Goal: Find contact information: Find contact information

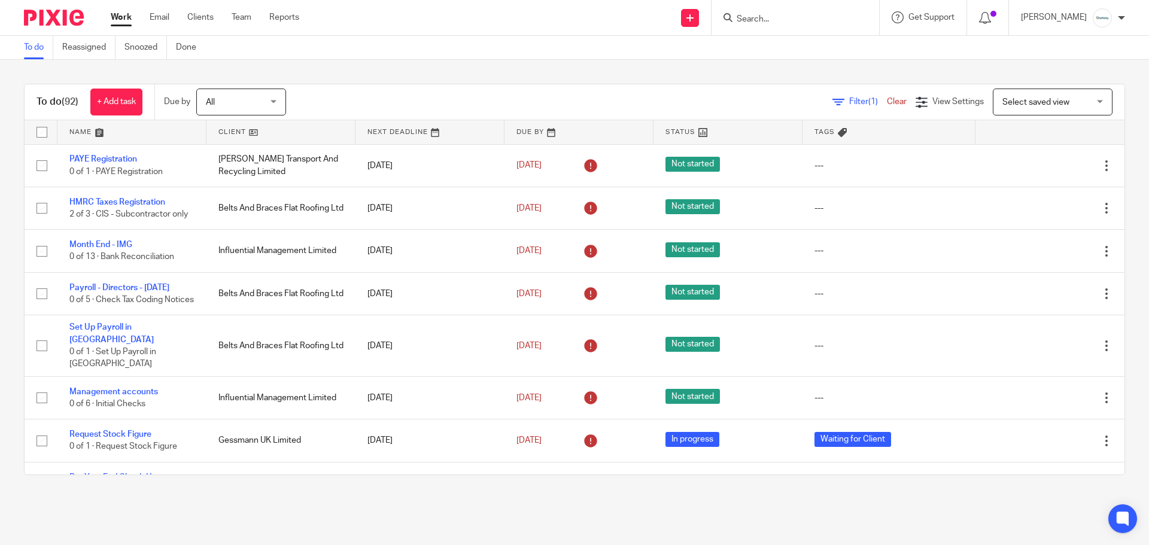
click at [789, 23] on input "Search" at bounding box center [789, 19] width 108 height 11
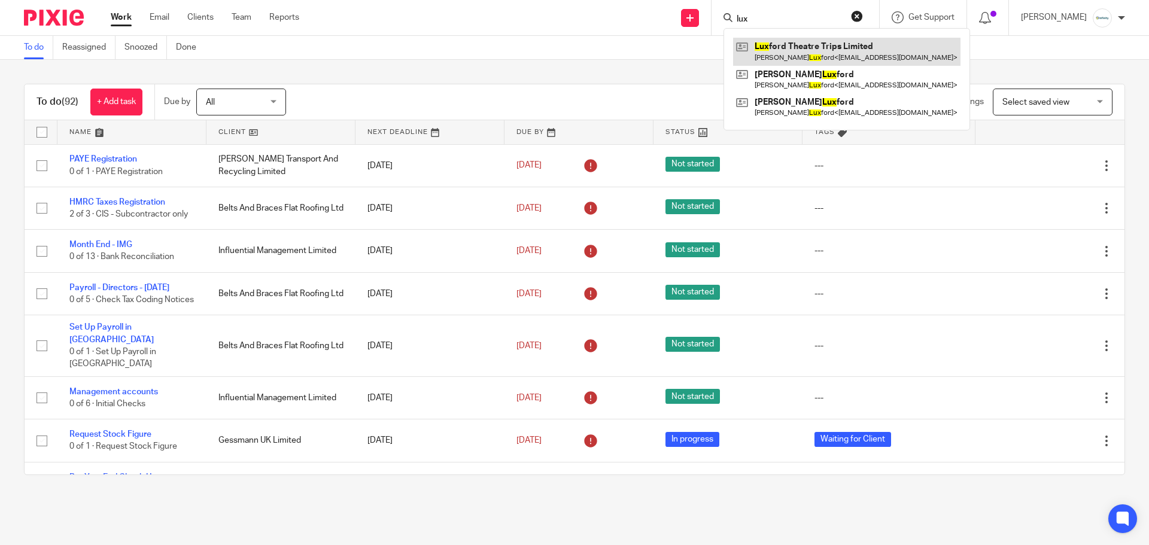
type input "lux"
click at [804, 42] on link at bounding box center [846, 52] width 227 height 28
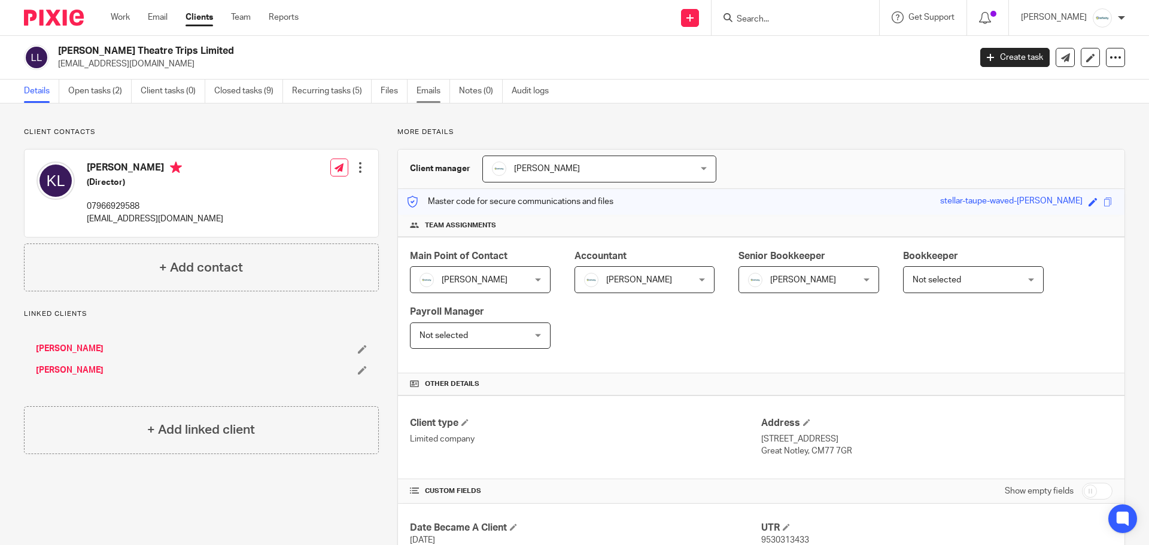
click at [436, 93] on link "Emails" at bounding box center [433, 91] width 34 height 23
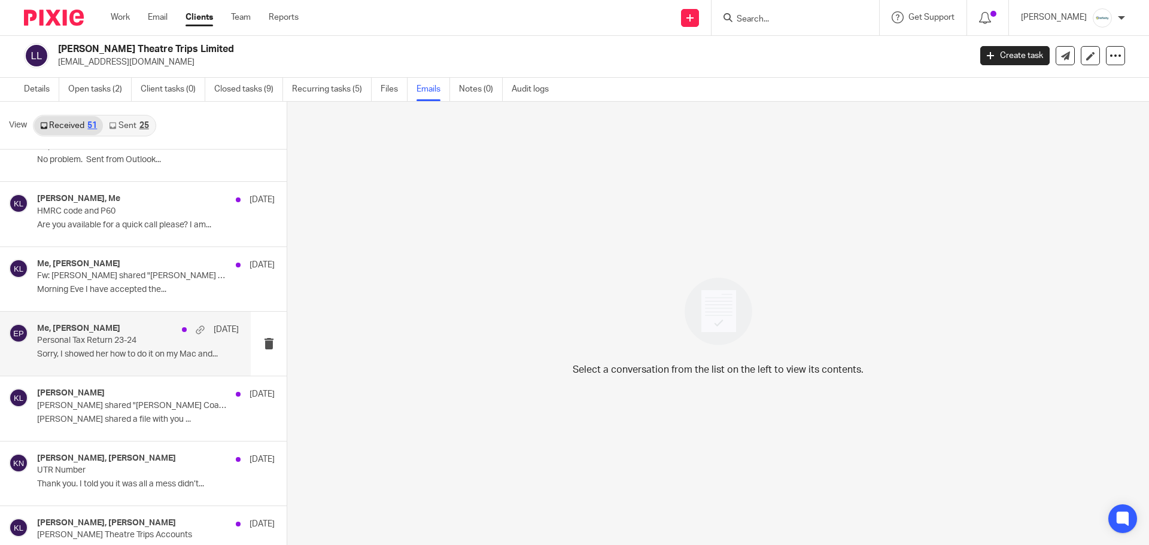
scroll to position [2911, 0]
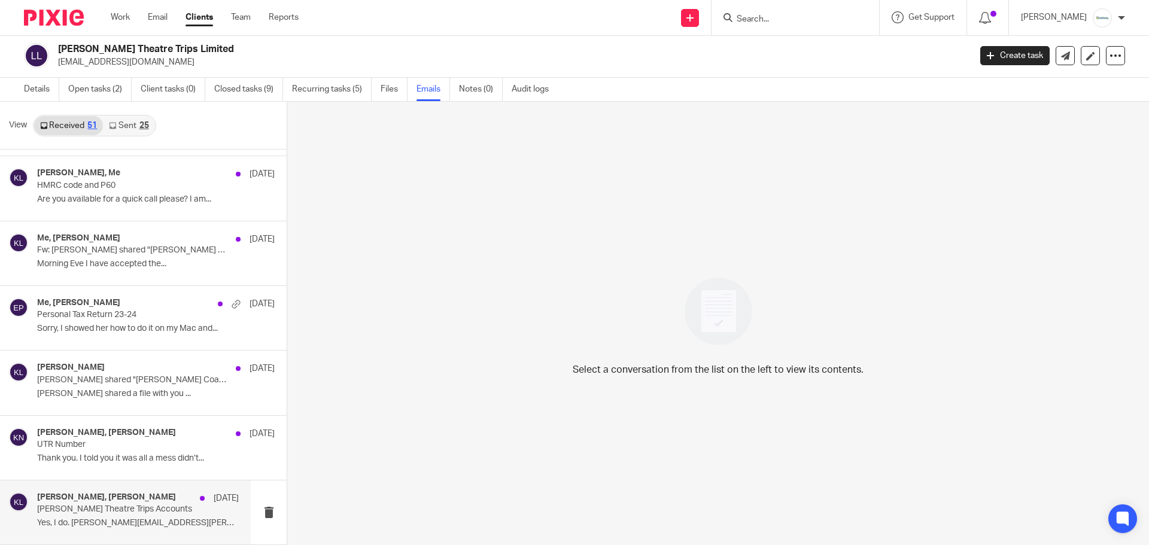
click at [116, 489] on div "[PERSON_NAME], [PERSON_NAME] [DATE] [PERSON_NAME] Theatre Trips Accounts Yes, I…" at bounding box center [125, 512] width 251 height 64
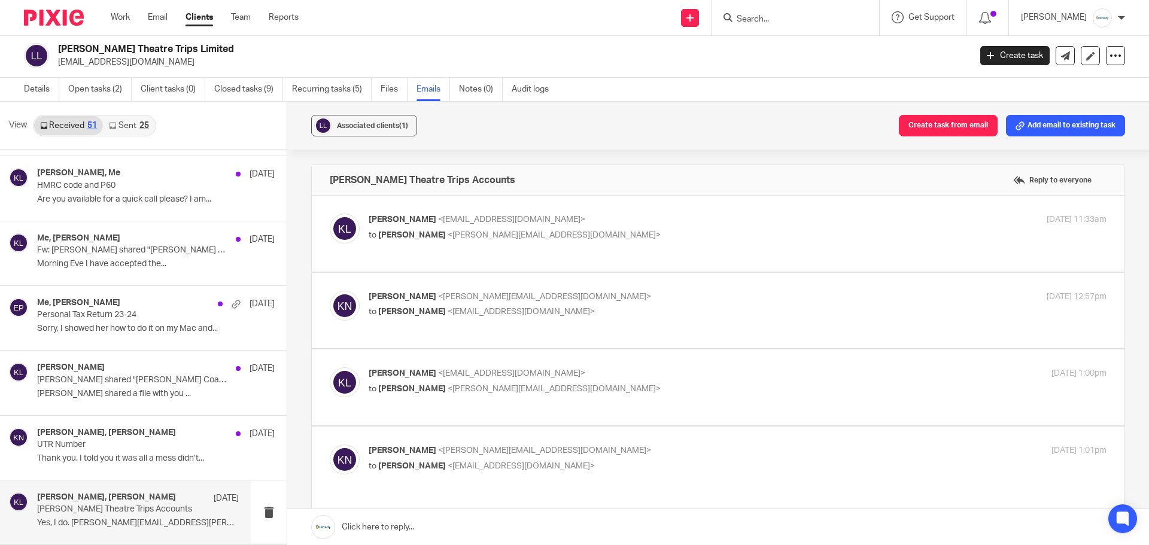
scroll to position [0, 0]
click at [552, 251] on div "[PERSON_NAME] <[EMAIL_ADDRESS][DOMAIN_NAME]> to [PERSON_NAME] <[PERSON_NAME][EM…" at bounding box center [718, 234] width 777 height 40
click at [538, 217] on p "[PERSON_NAME] <[EMAIL_ADDRESS][DOMAIN_NAME]>" at bounding box center [615, 220] width 492 height 13
checkbox input "true"
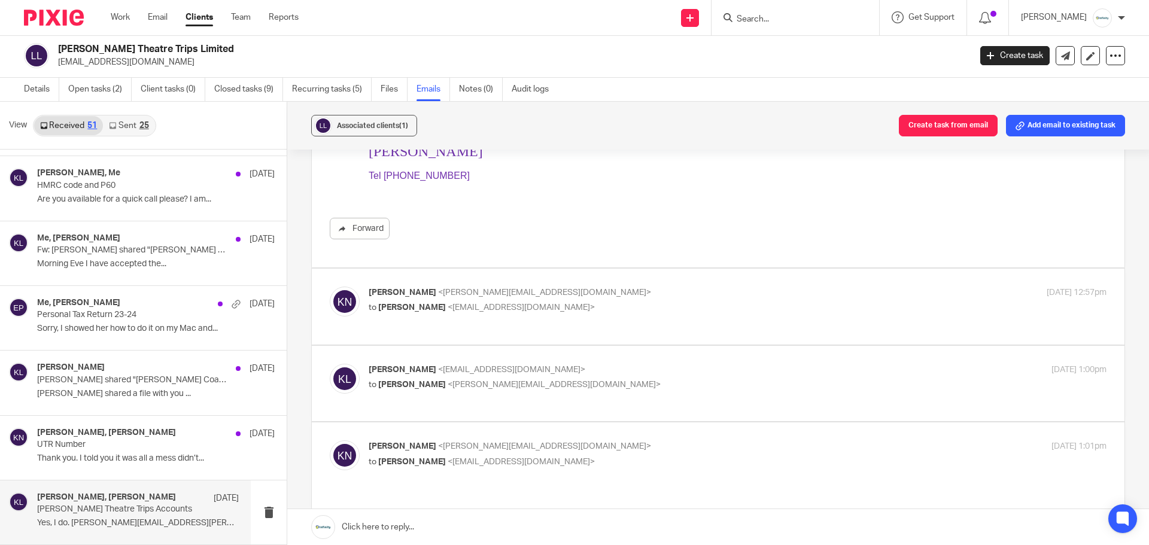
scroll to position [319, 0]
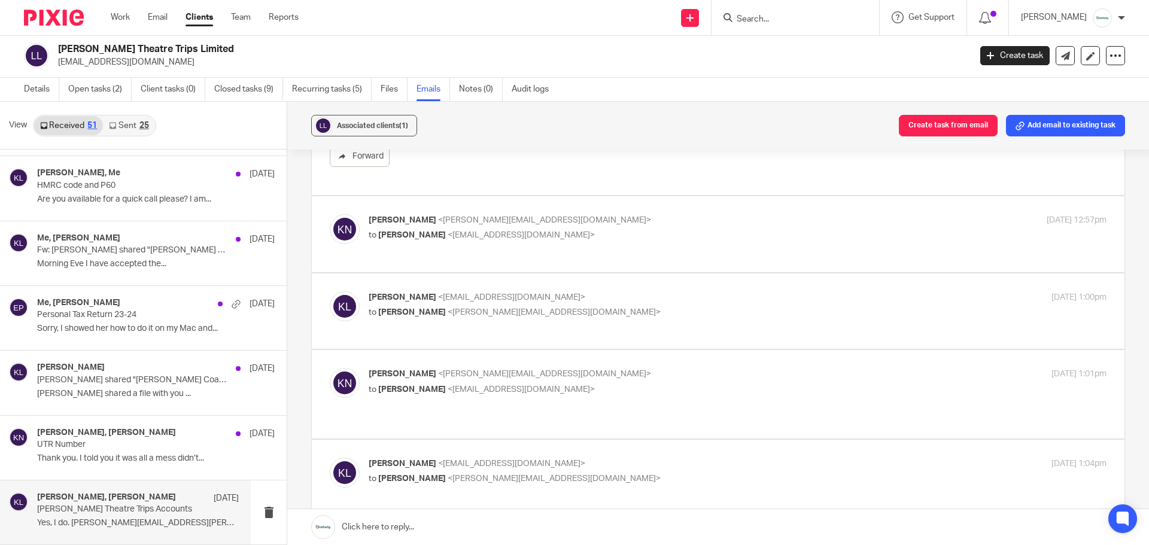
click at [689, 232] on p "to [PERSON_NAME] <[EMAIL_ADDRESS][DOMAIN_NAME]>" at bounding box center [615, 235] width 492 height 13
checkbox input "true"
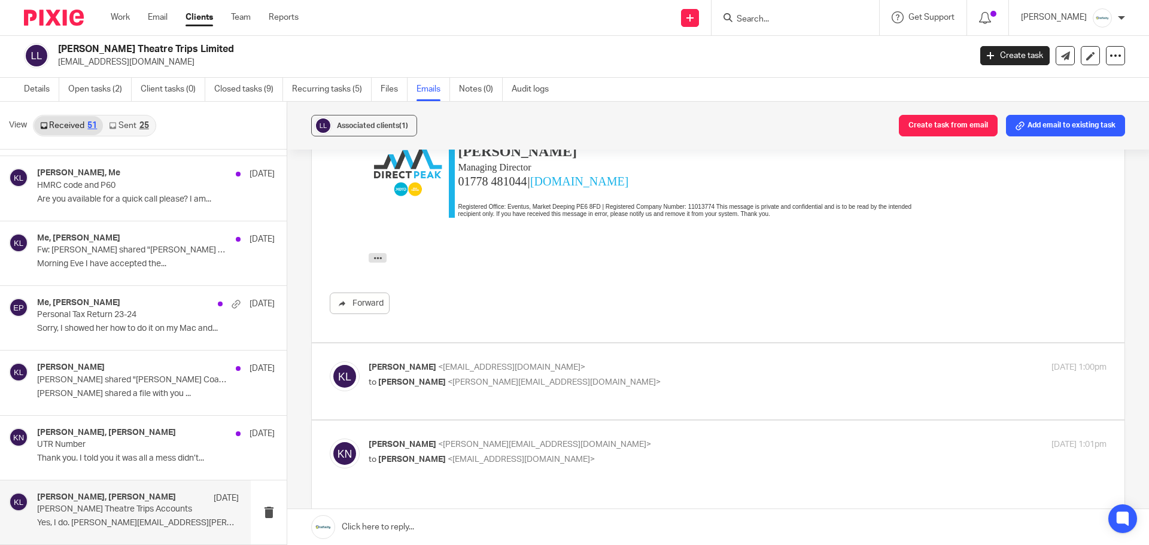
scroll to position [558, 0]
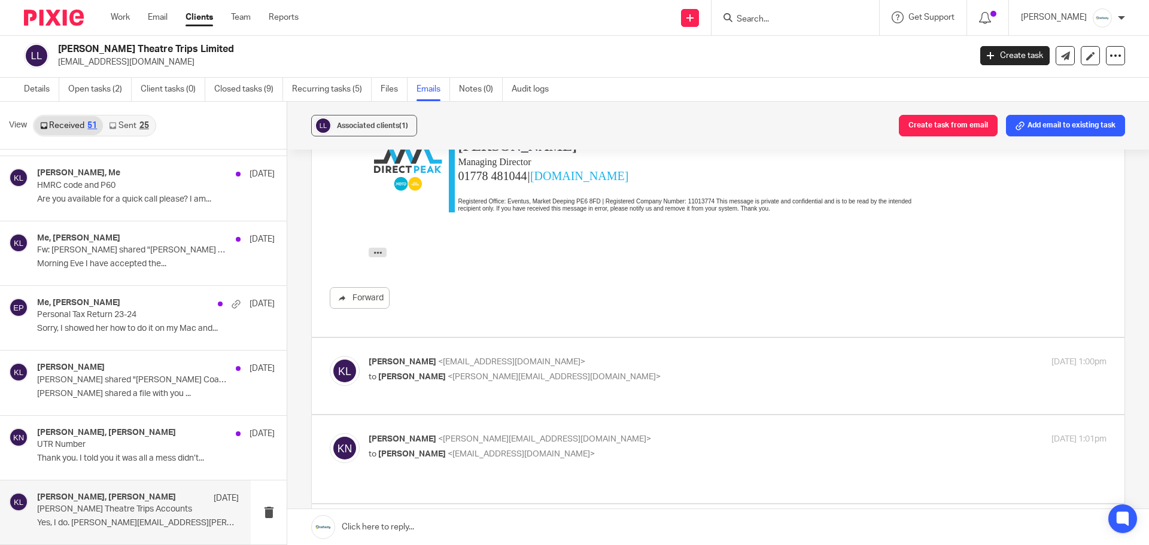
click at [598, 376] on p "to [PERSON_NAME] <[PERSON_NAME][EMAIL_ADDRESS][DOMAIN_NAME]>" at bounding box center [615, 377] width 492 height 13
checkbox input "true"
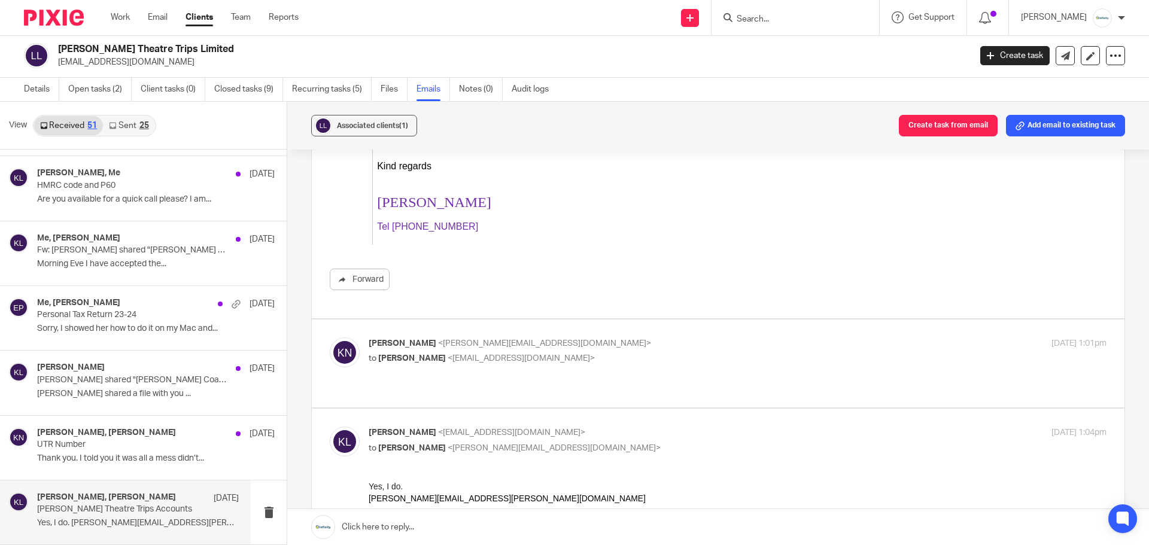
scroll to position [1276, 0]
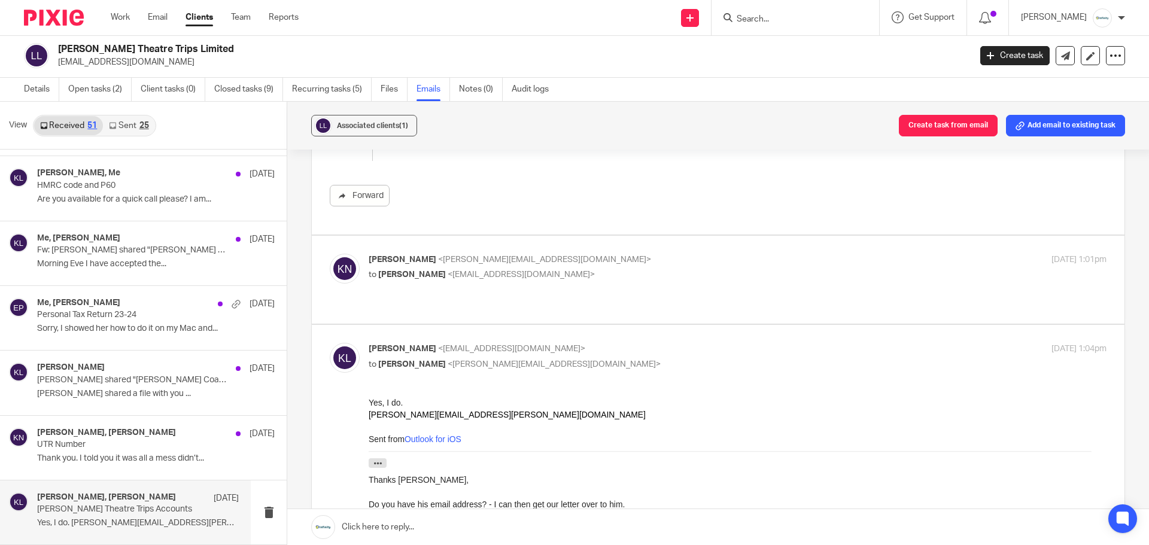
click at [626, 255] on p "[PERSON_NAME] <[PERSON_NAME][EMAIL_ADDRESS][DOMAIN_NAME]>" at bounding box center [615, 260] width 492 height 13
checkbox input "true"
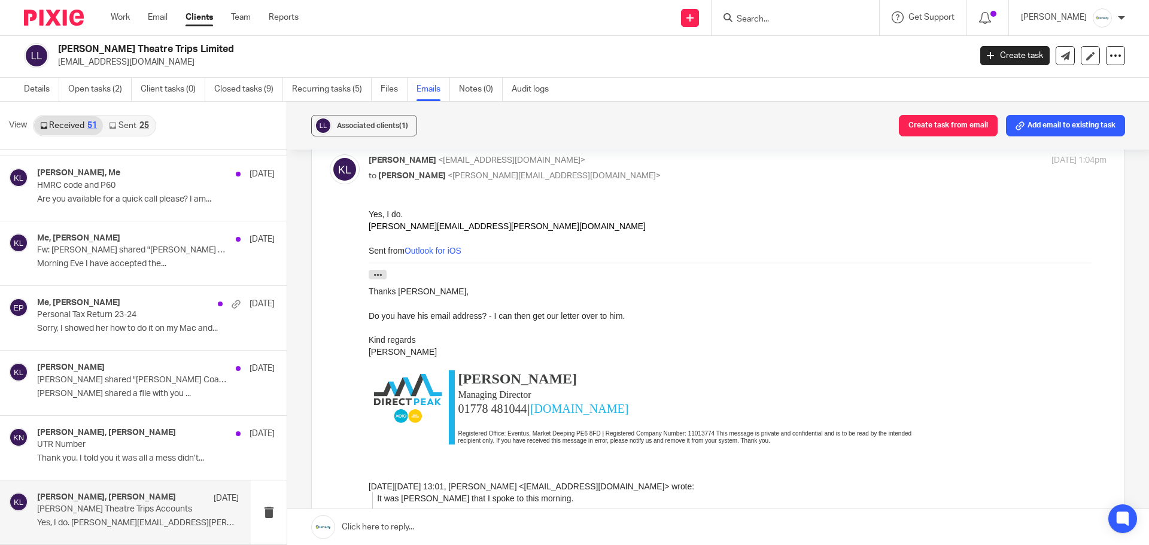
scroll to position [1718, 0]
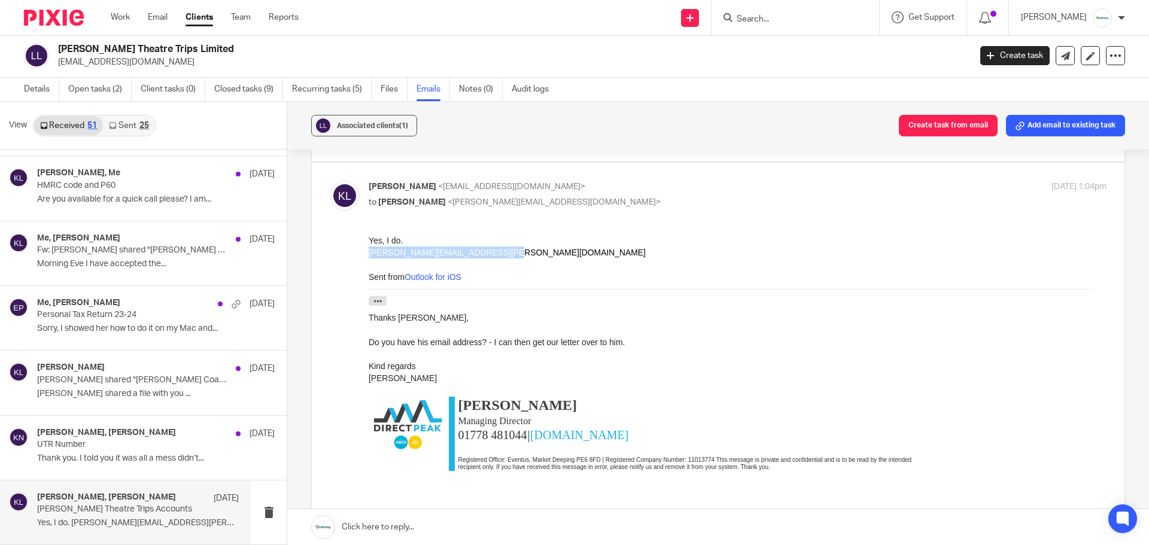
drag, startPoint x: 487, startPoint y: 252, endPoint x: 357, endPoint y: 253, distance: 129.8
copy div "[PERSON_NAME][EMAIL_ADDRESS][PERSON_NAME][DOMAIN_NAME]"
